Goal: Information Seeking & Learning: Learn about a topic

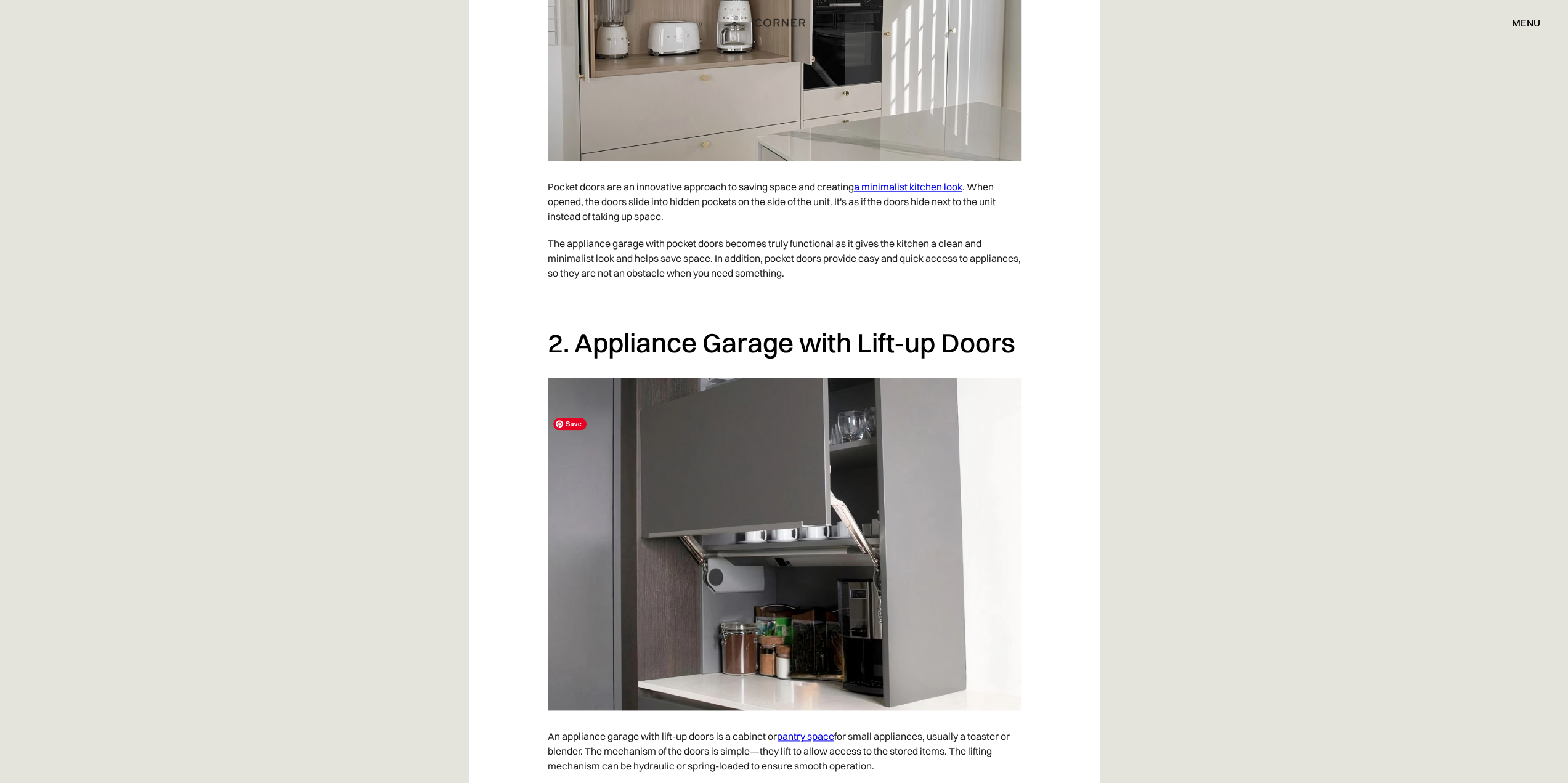
scroll to position [1417, 0]
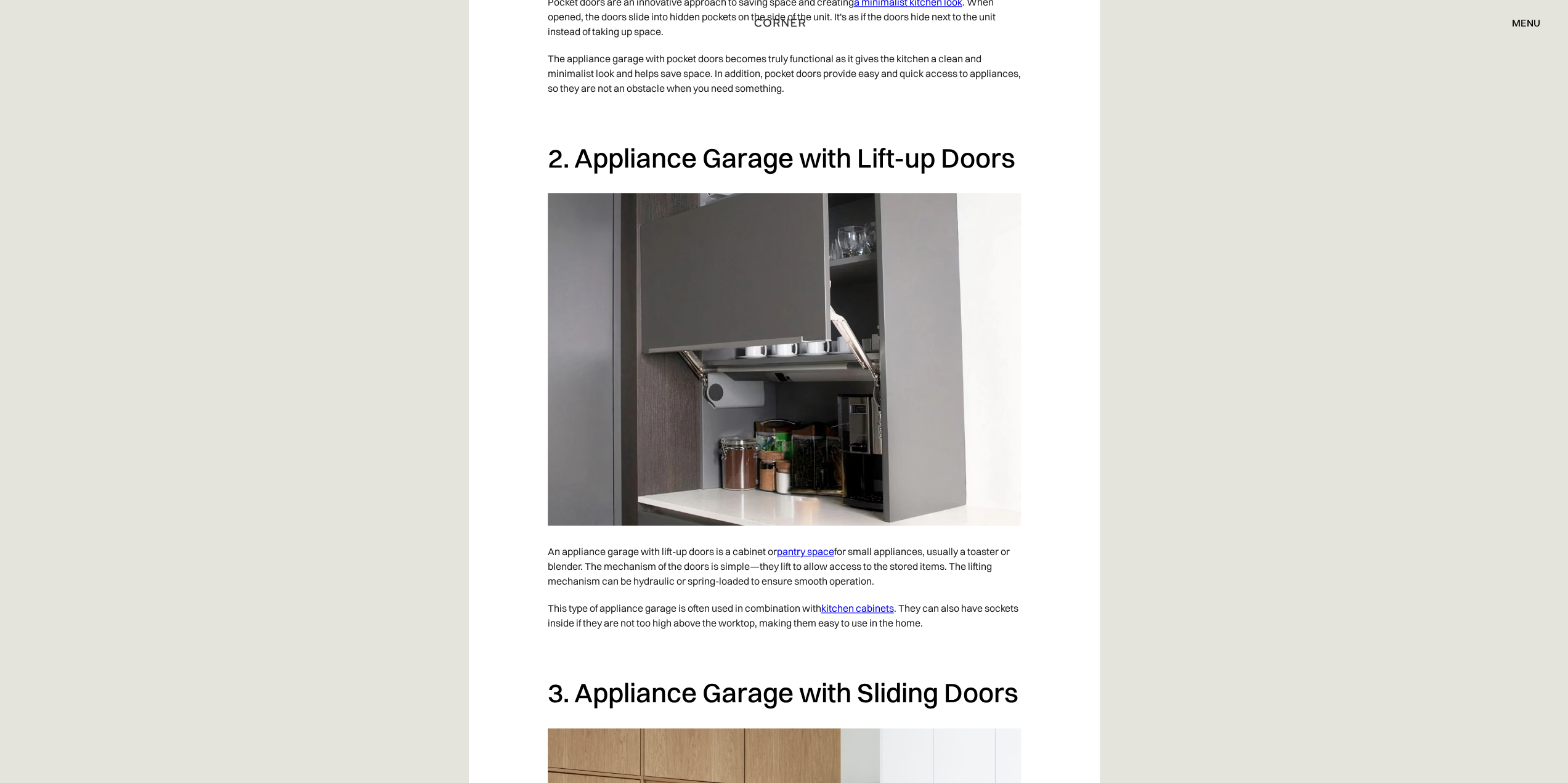
click at [858, 614] on link "kitchen cabinets" at bounding box center [858, 608] width 73 height 13
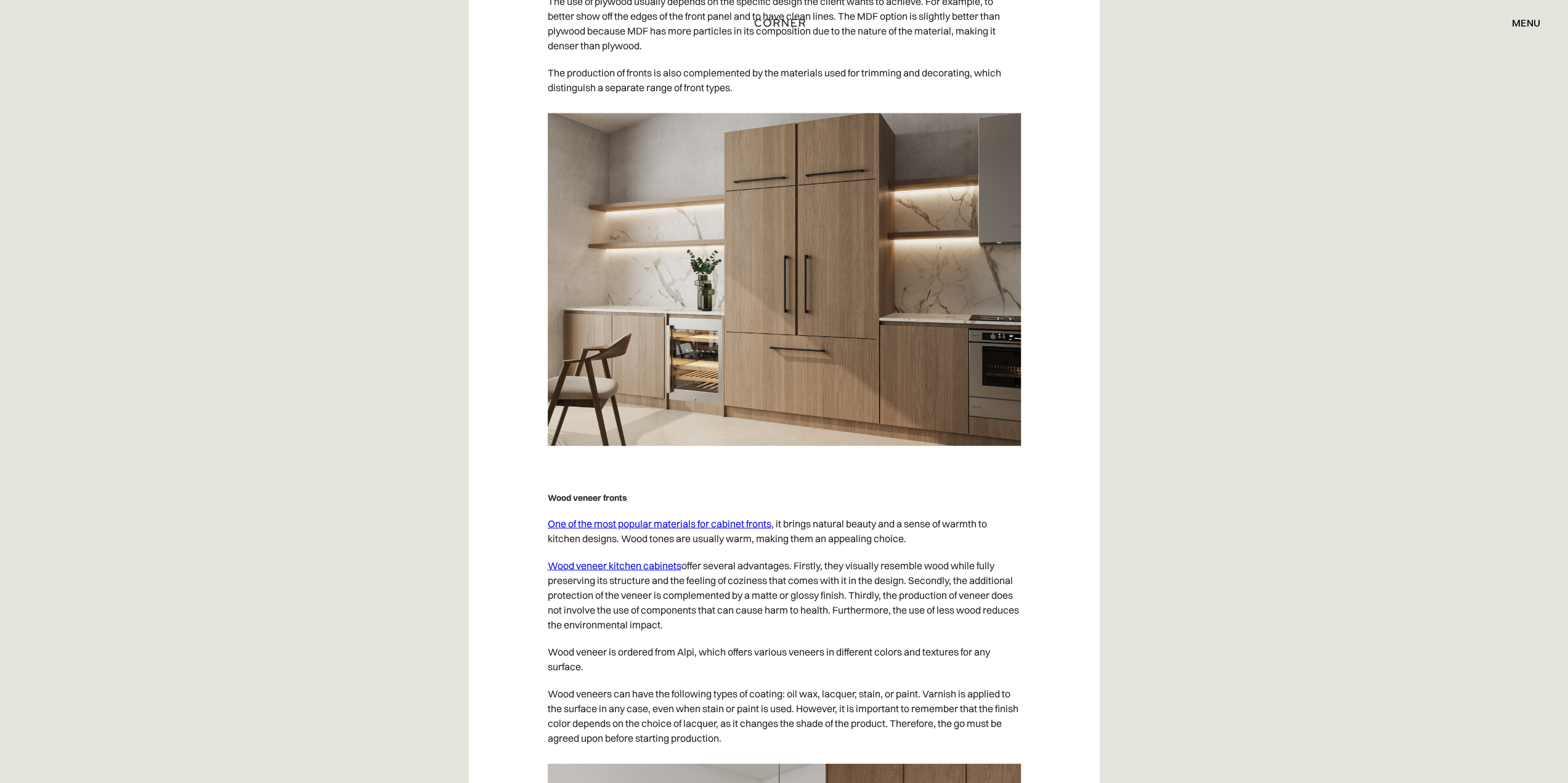
scroll to position [7638, 0]
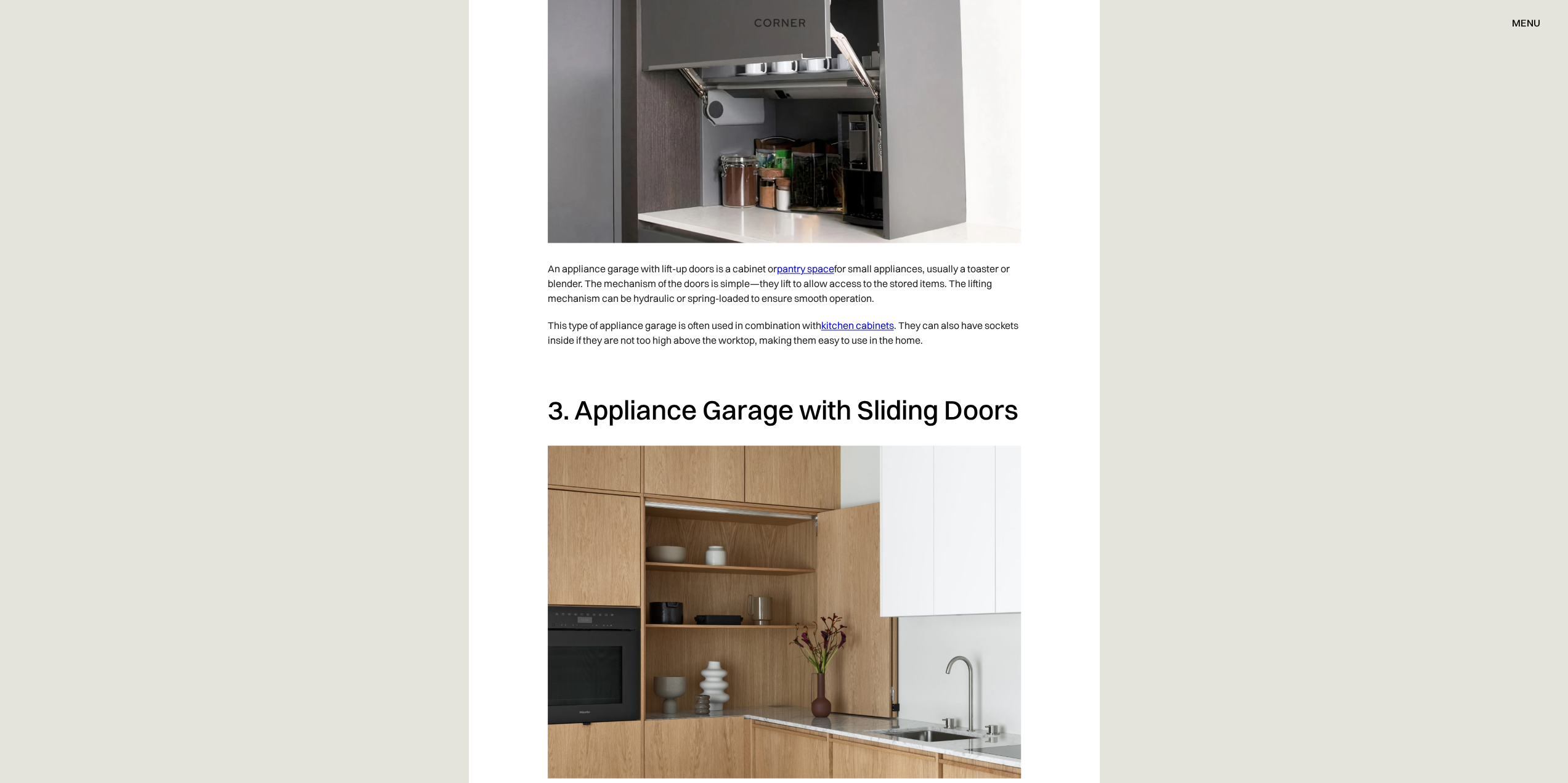
scroll to position [1392, 0]
